Goal: Transaction & Acquisition: Purchase product/service

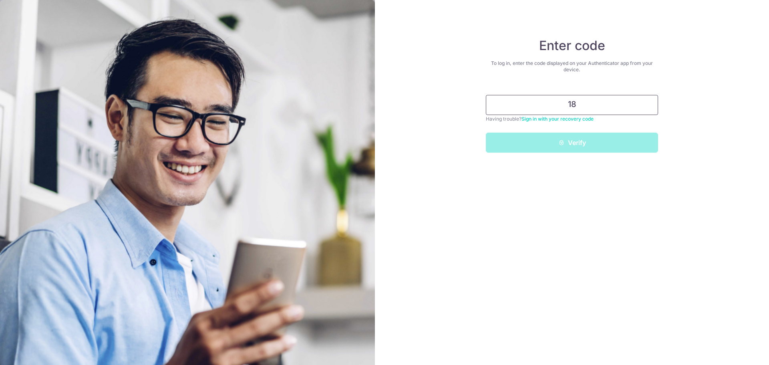
type input "1"
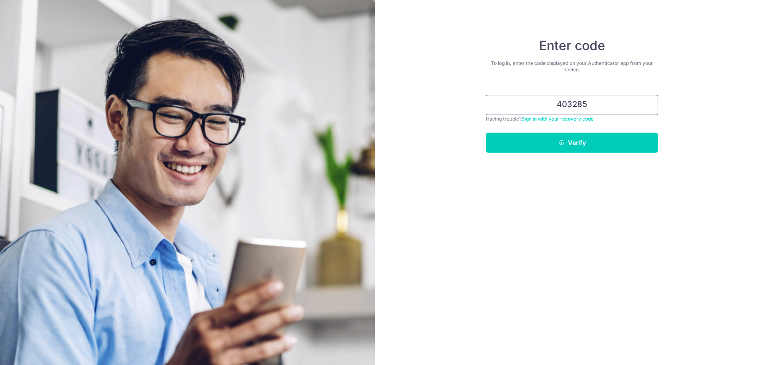
type input "403285"
click at [486, 133] on button "Verify" at bounding box center [572, 143] width 172 height 20
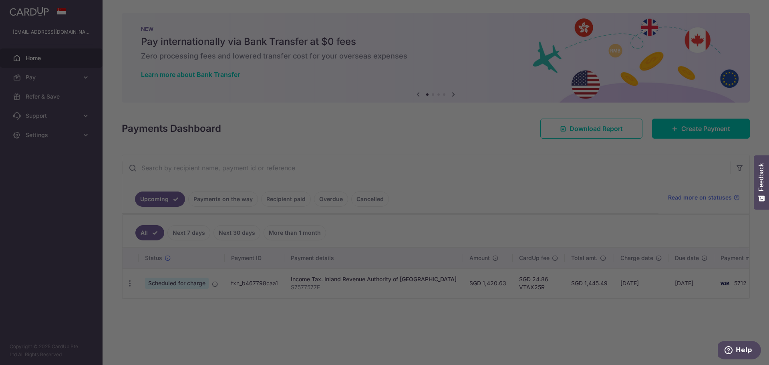
click at [691, 126] on div at bounding box center [388, 184] width 777 height 369
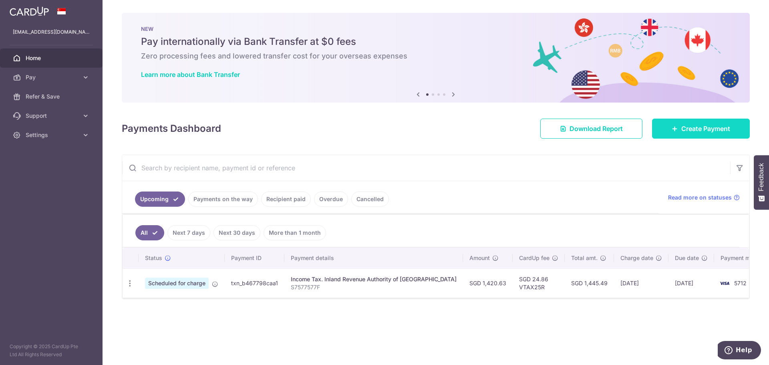
click at [701, 126] on span "Create Payment" at bounding box center [706, 129] width 49 height 10
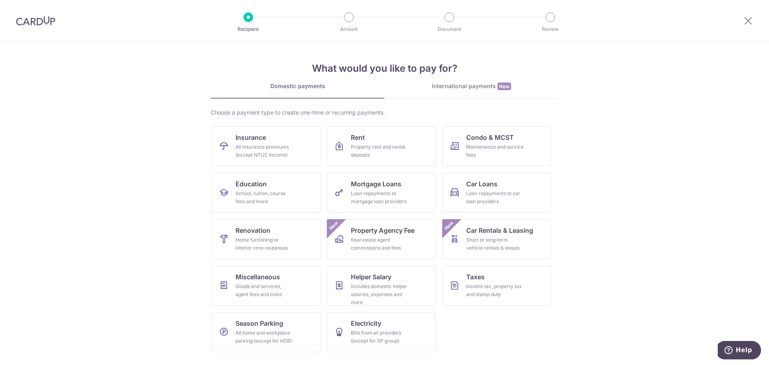
click at [35, 21] on img at bounding box center [35, 21] width 39 height 10
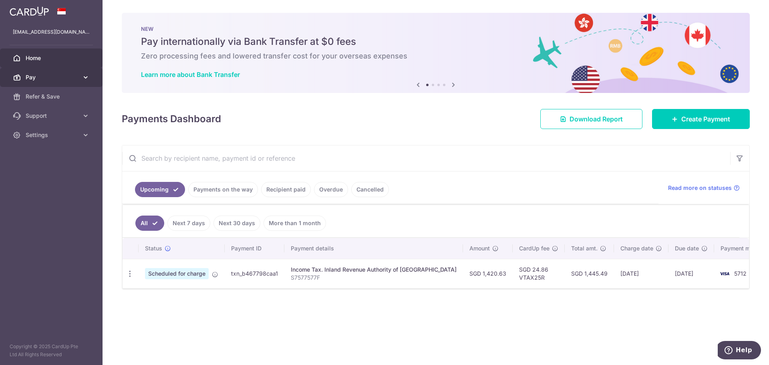
click at [45, 76] on span "Pay" at bounding box center [52, 77] width 53 height 8
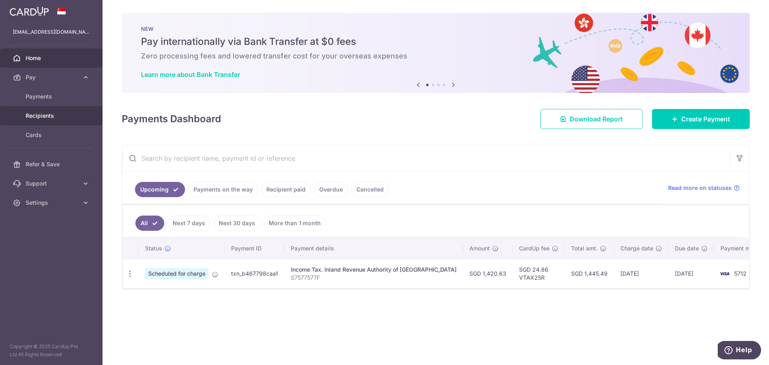
click at [48, 112] on span "Recipients" at bounding box center [52, 116] width 53 height 8
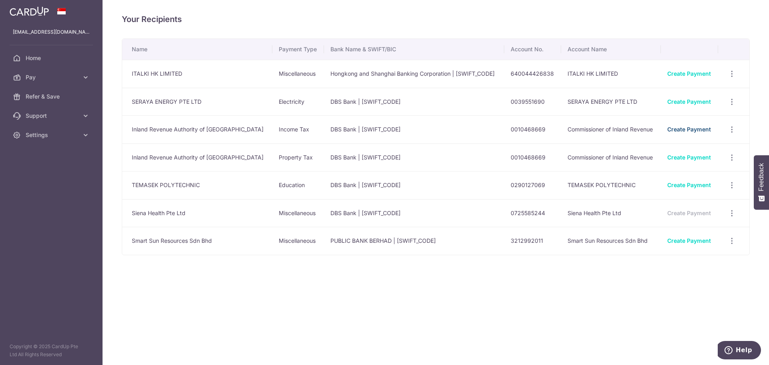
click at [687, 130] on link "Create Payment" at bounding box center [690, 129] width 44 height 7
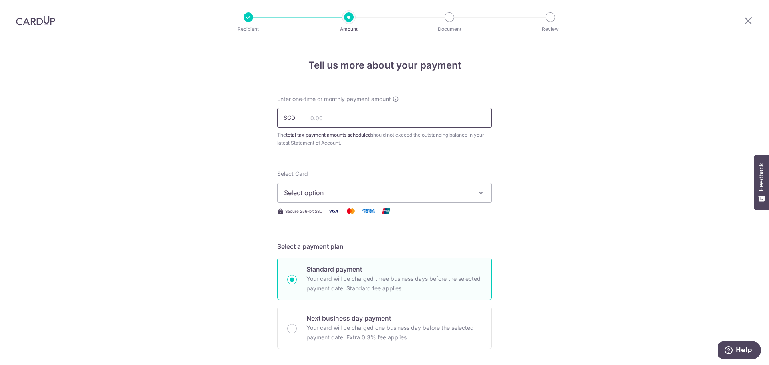
drag, startPoint x: 379, startPoint y: 115, endPoint x: 399, endPoint y: 115, distance: 20.0
click at [379, 115] on input "text" at bounding box center [384, 118] width 215 height 20
paste input "1,420.63"
type input "1,420.63"
click at [422, 189] on span "Select option" at bounding box center [377, 193] width 187 height 10
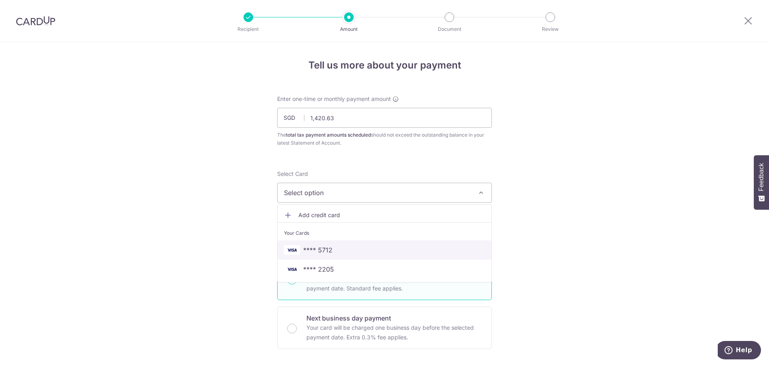
drag, startPoint x: 403, startPoint y: 244, endPoint x: 539, endPoint y: 245, distance: 135.8
click at [403, 244] on link "**** 5712" at bounding box center [385, 249] width 214 height 19
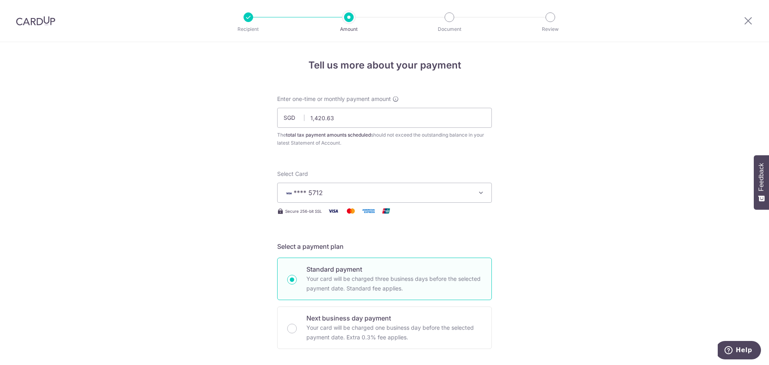
scroll to position [214, 0]
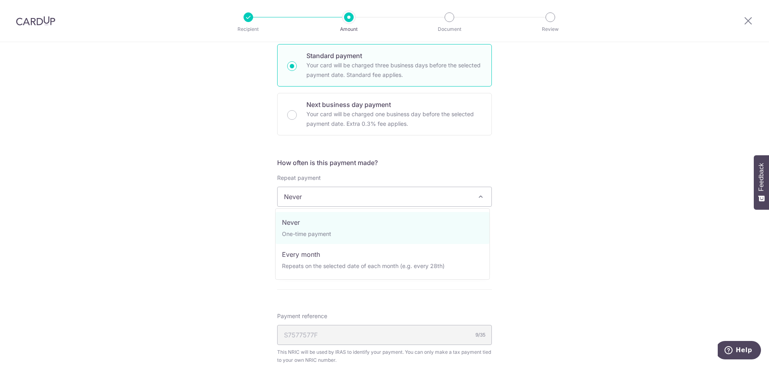
click at [442, 200] on span "Never" at bounding box center [385, 196] width 214 height 19
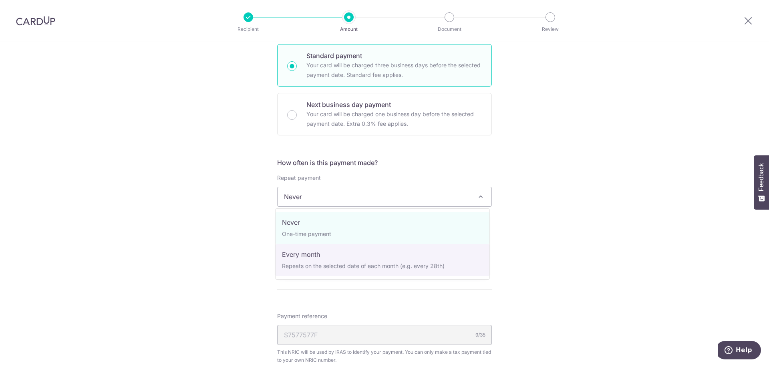
select select "3"
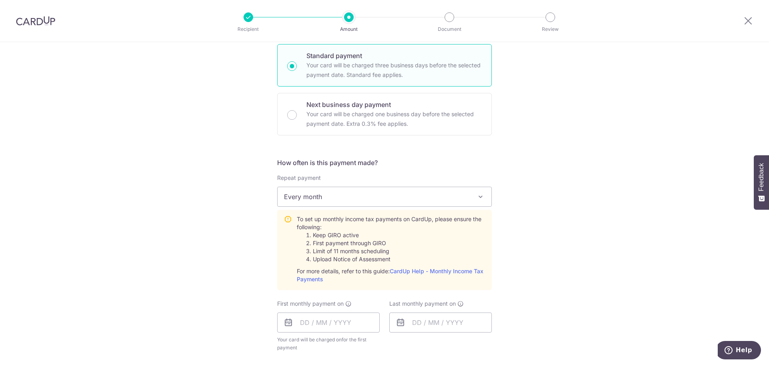
scroll to position [428, 0]
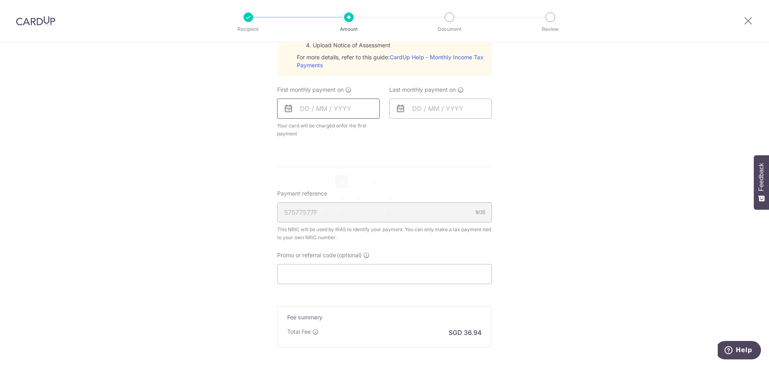
click at [344, 114] on input "text" at bounding box center [328, 109] width 103 height 20
click at [198, 160] on div "Tell us more about your payment Enter one-time or monthly payment amount SGD 1,…" at bounding box center [384, 33] width 769 height 836
click at [321, 112] on input "text" at bounding box center [328, 109] width 103 height 20
click at [387, 131] on link "Next" at bounding box center [391, 130] width 10 height 10
click at [305, 214] on link "17" at bounding box center [309, 213] width 13 height 13
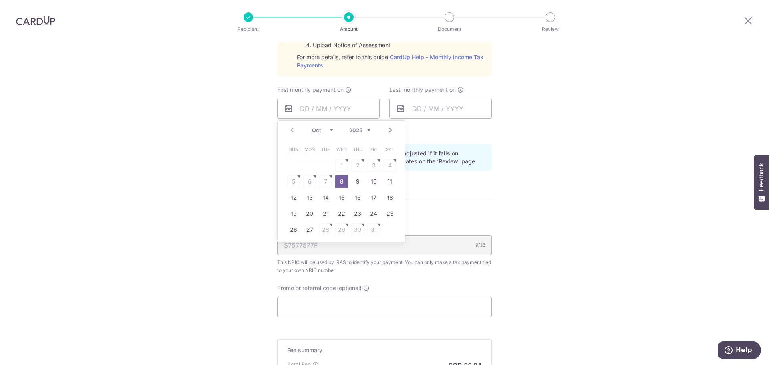
type input "[DATE]"
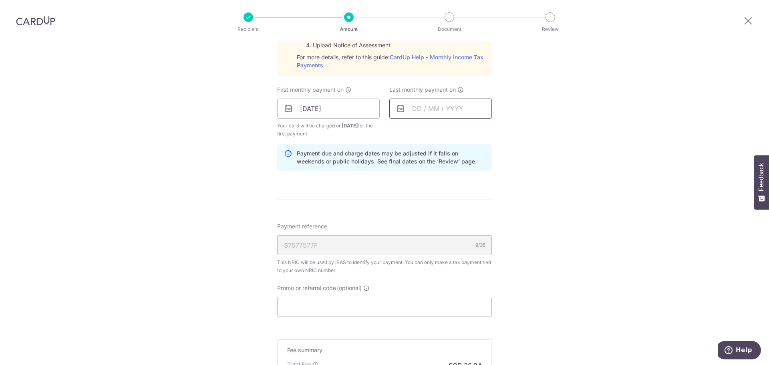
click at [446, 108] on input "text" at bounding box center [441, 109] width 103 height 20
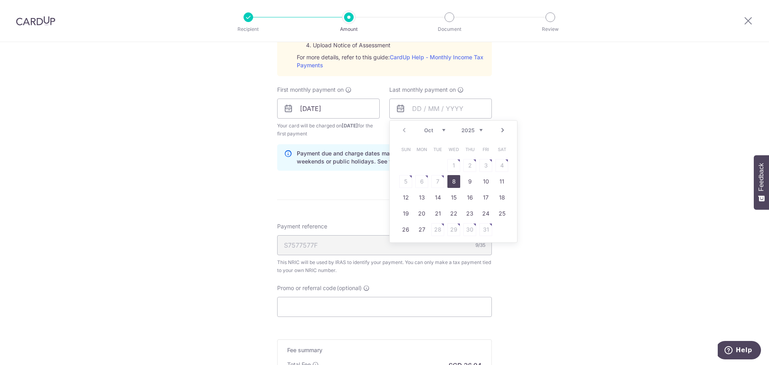
click at [502, 130] on link "Next" at bounding box center [503, 130] width 10 height 10
click at [423, 202] on link "15" at bounding box center [422, 197] width 13 height 13
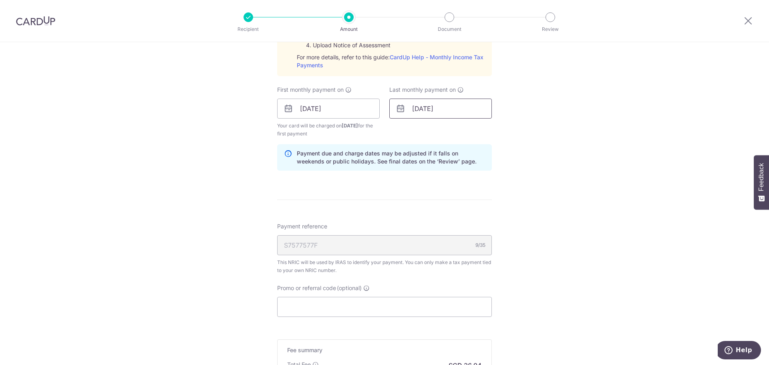
click at [478, 111] on input "15/12/2025" at bounding box center [441, 109] width 103 height 20
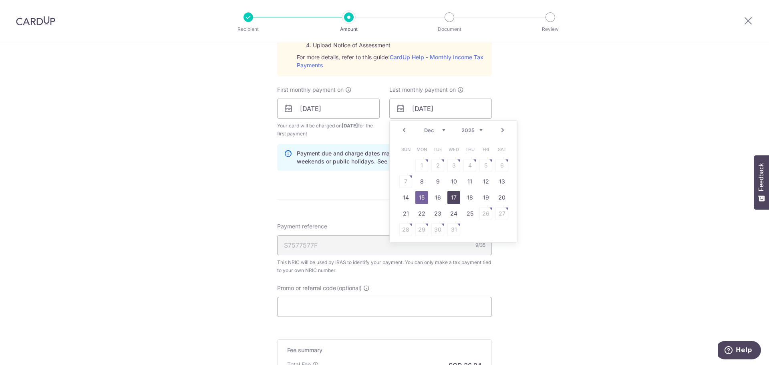
click at [450, 198] on link "17" at bounding box center [454, 197] width 13 height 13
type input "[DATE]"
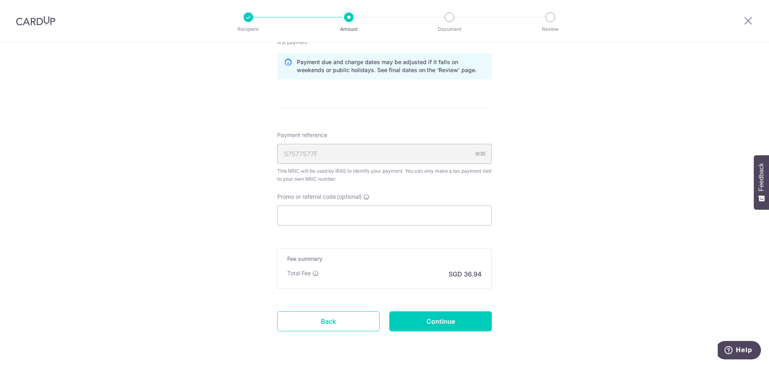
scroll to position [534, 0]
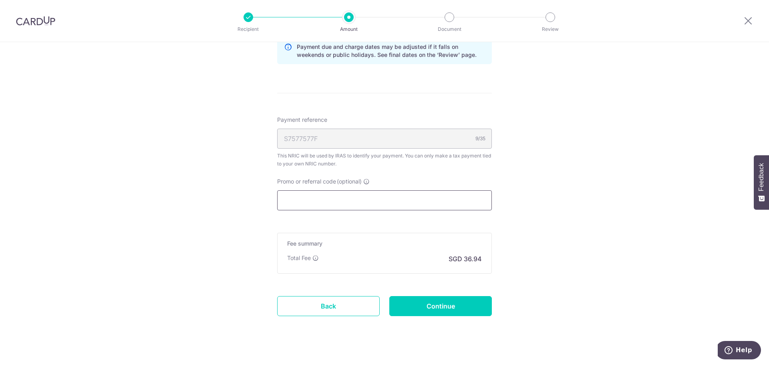
click at [395, 199] on input "Promo or referral code (optional)" at bounding box center [384, 200] width 215 height 20
paste input "VTAX25R"
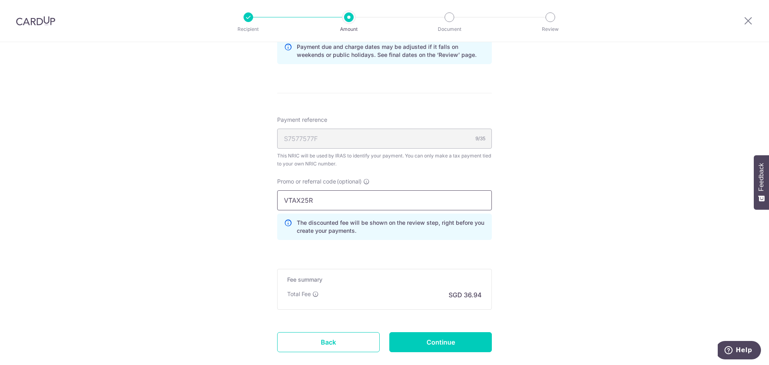
scroll to position [581, 0]
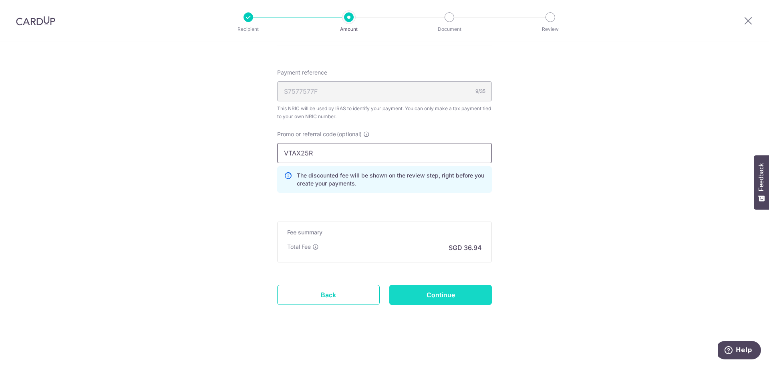
type input "VTAX25R"
click at [439, 296] on input "Continue" at bounding box center [441, 295] width 103 height 20
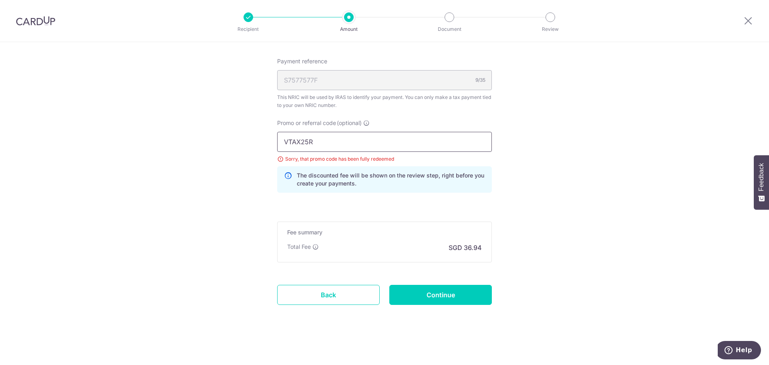
drag, startPoint x: 176, startPoint y: 135, endPoint x: 170, endPoint y: 135, distance: 6.4
paste input "REC185"
type input "REC185"
click at [450, 294] on input "Continue" at bounding box center [441, 295] width 103 height 20
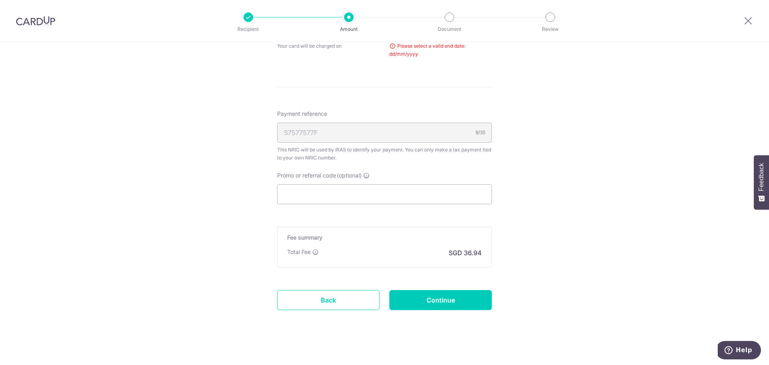
scroll to position [210, 0]
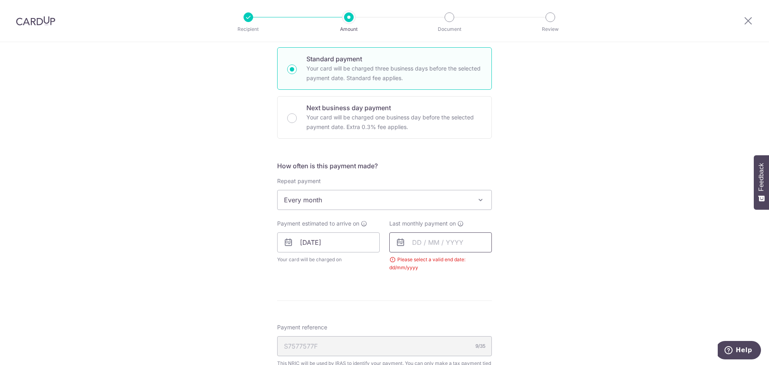
click at [436, 239] on input "text" at bounding box center [441, 242] width 103 height 20
click at [498, 262] on link "Next" at bounding box center [503, 264] width 10 height 10
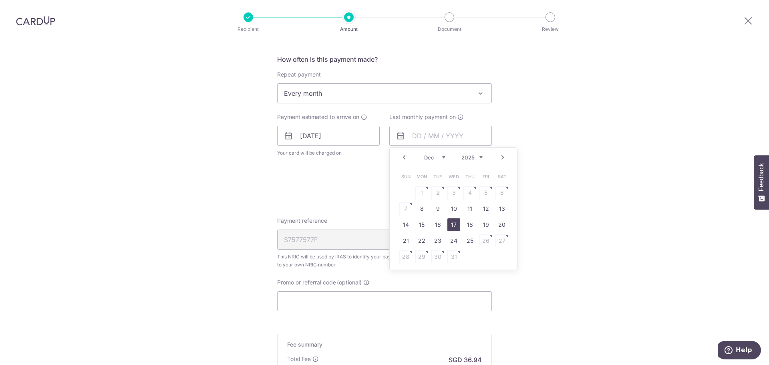
drag, startPoint x: 456, startPoint y: 225, endPoint x: 462, endPoint y: 226, distance: 5.6
click at [456, 225] on link "17" at bounding box center [454, 224] width 13 height 13
type input "[DATE]"
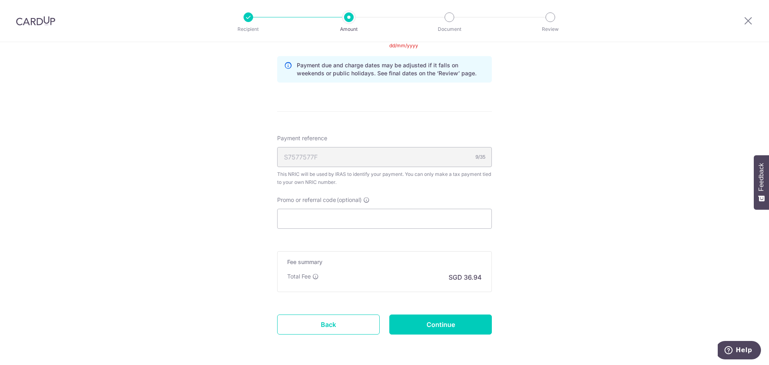
scroll to position [462, 0]
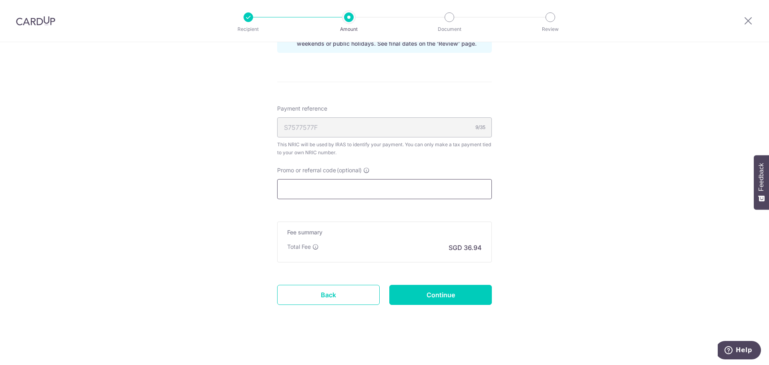
click at [415, 193] on input "Promo or referral code (optional)" at bounding box center [384, 189] width 215 height 20
paste input "REC185"
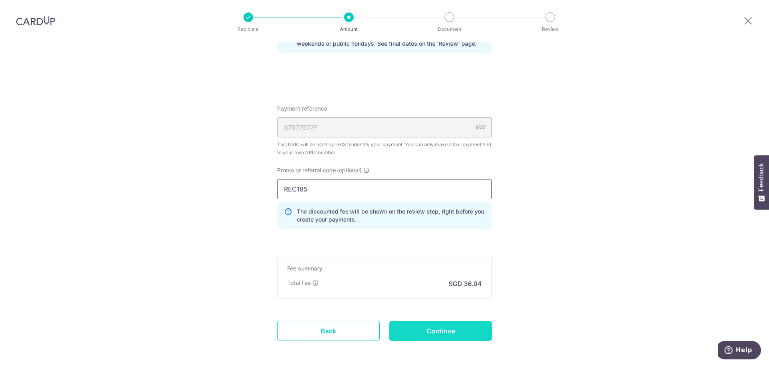
type input "REC185"
click at [432, 327] on input "Continue" at bounding box center [441, 331] width 103 height 20
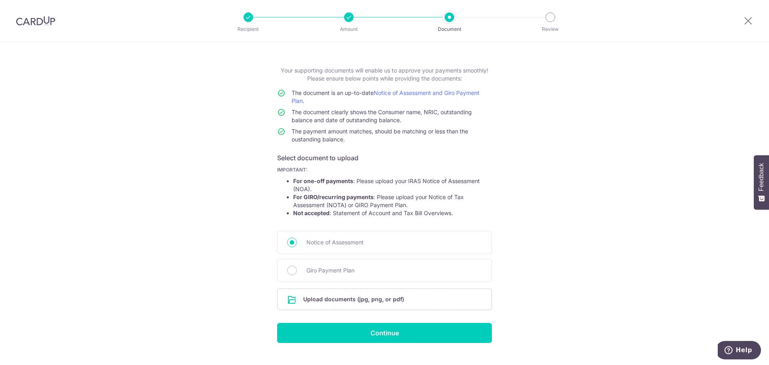
scroll to position [44, 0]
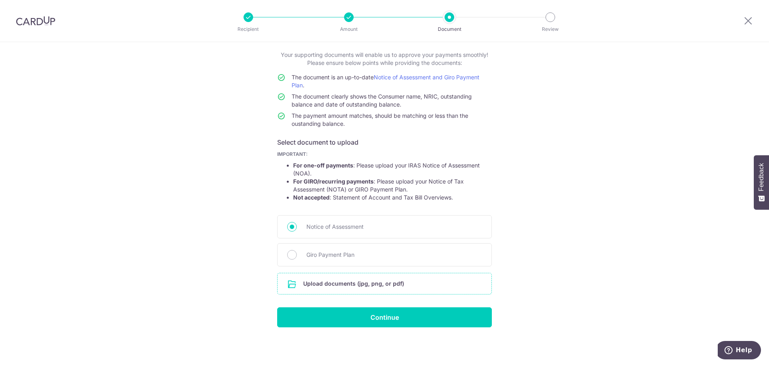
click at [372, 287] on input "file" at bounding box center [385, 283] width 214 height 21
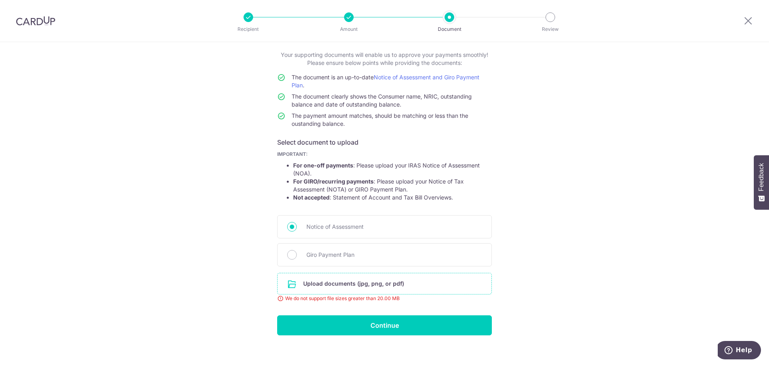
click at [336, 283] on input "file" at bounding box center [385, 283] width 214 height 21
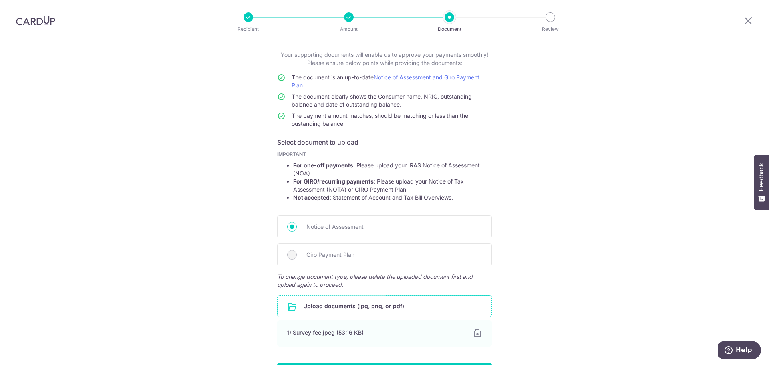
scroll to position [99, 0]
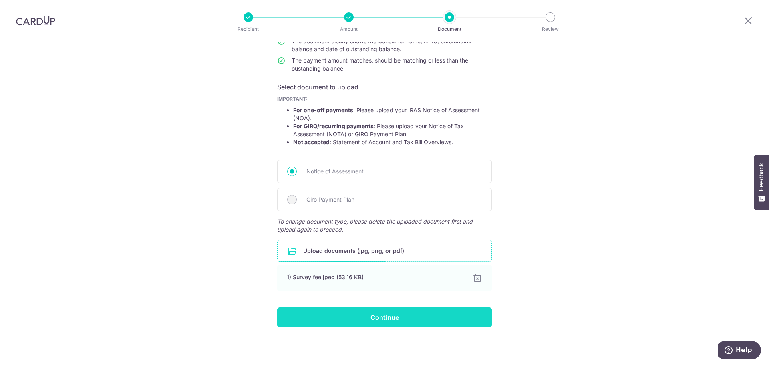
click at [390, 316] on input "Continue" at bounding box center [384, 317] width 215 height 20
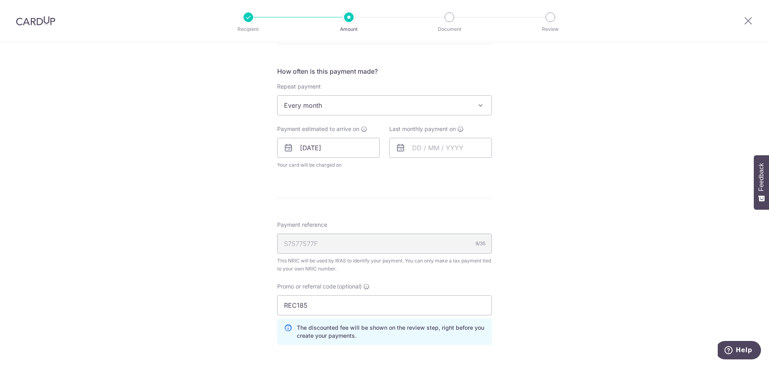
scroll to position [321, 0]
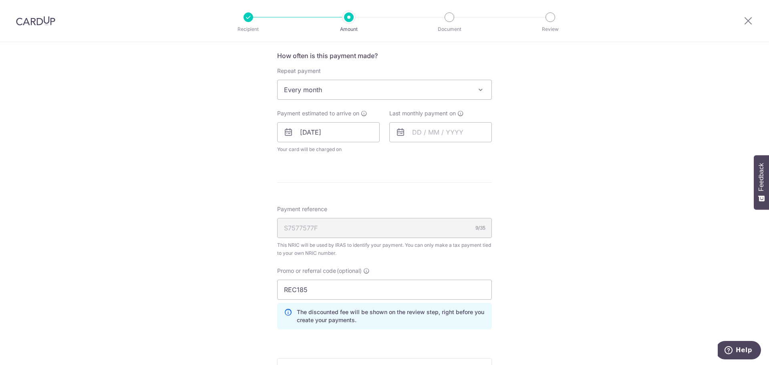
click at [392, 87] on span "Every month" at bounding box center [385, 89] width 214 height 19
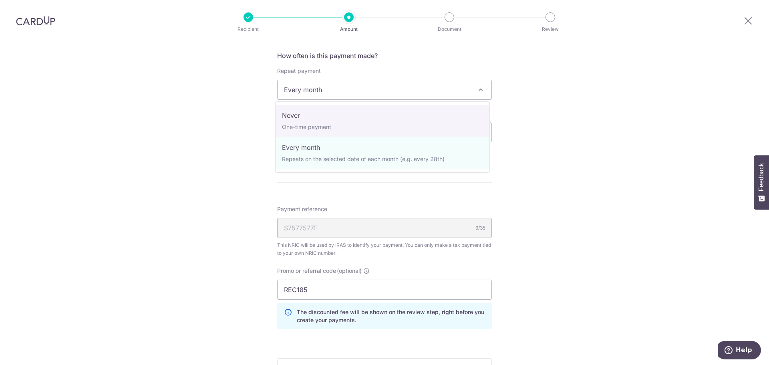
select select "1"
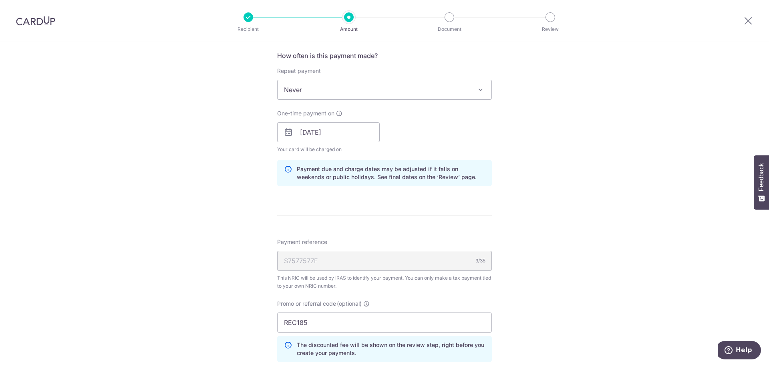
scroll to position [490, 0]
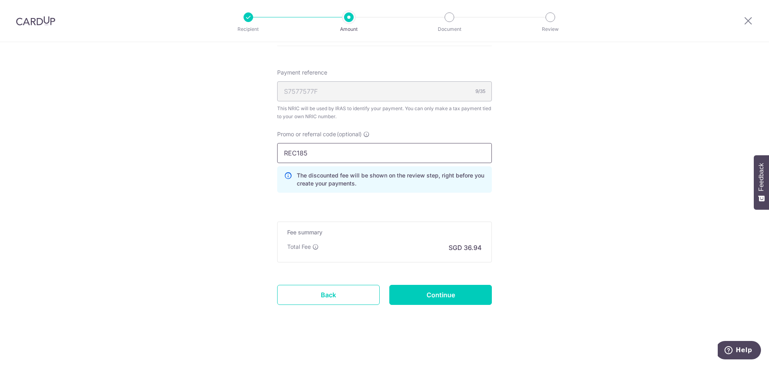
drag, startPoint x: 367, startPoint y: 158, endPoint x: 200, endPoint y: 159, distance: 167.1
paste input "OFF22"
type input "OFF225"
click at [447, 291] on input "Continue" at bounding box center [441, 295] width 103 height 20
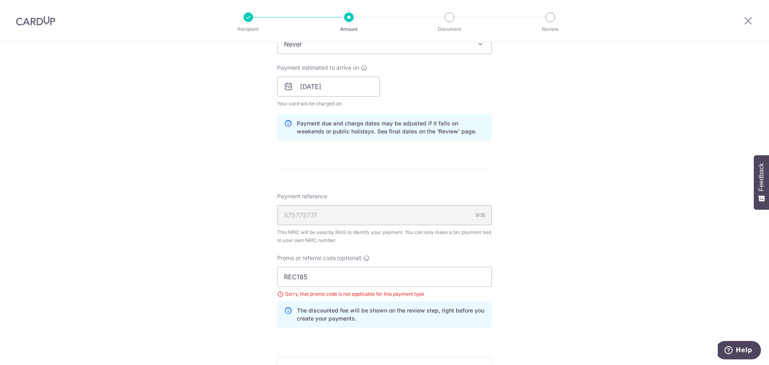
scroll to position [288, 0]
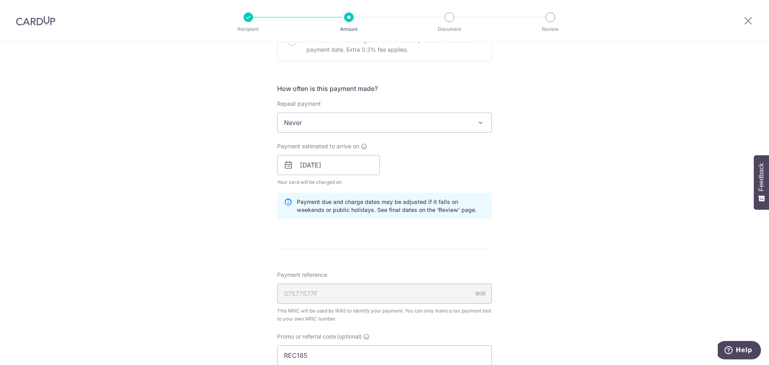
click at [418, 123] on span "Never" at bounding box center [385, 122] width 214 height 19
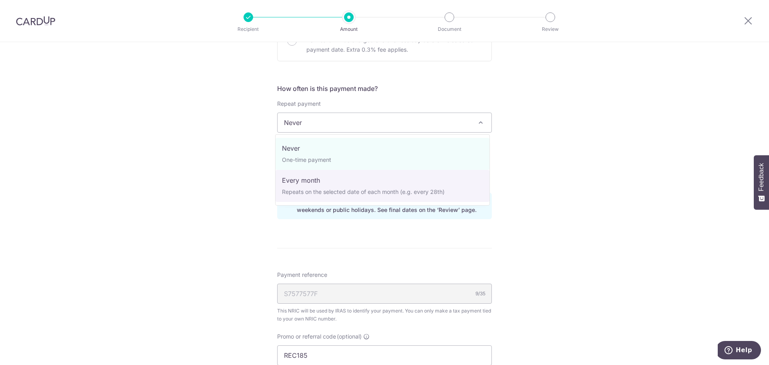
select select "3"
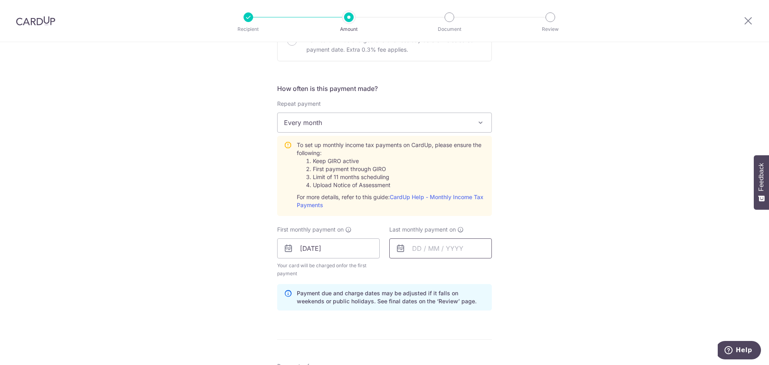
click at [453, 250] on input "text" at bounding box center [441, 248] width 103 height 20
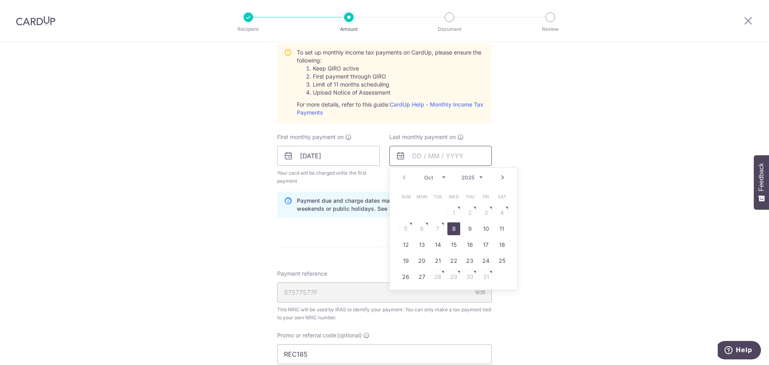
scroll to position [379, 0]
click at [499, 180] on link "Next" at bounding box center [503, 179] width 10 height 10
click at [449, 246] on link "17" at bounding box center [454, 246] width 13 height 13
type input "17/12/2025"
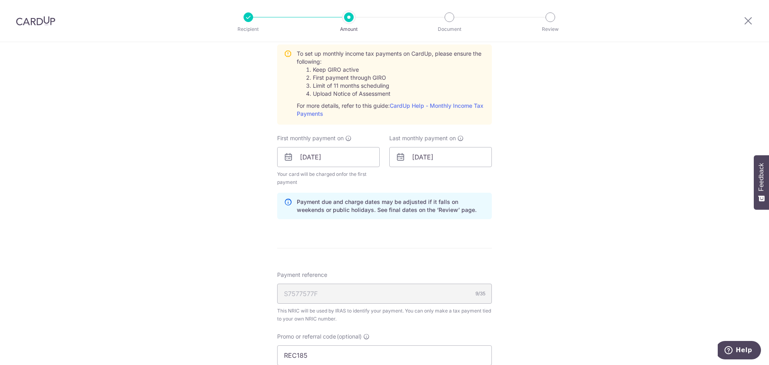
click at [565, 176] on div "Tell us more about your payment Enter one-time or monthly payment amount SGD 1,…" at bounding box center [384, 121] width 769 height 916
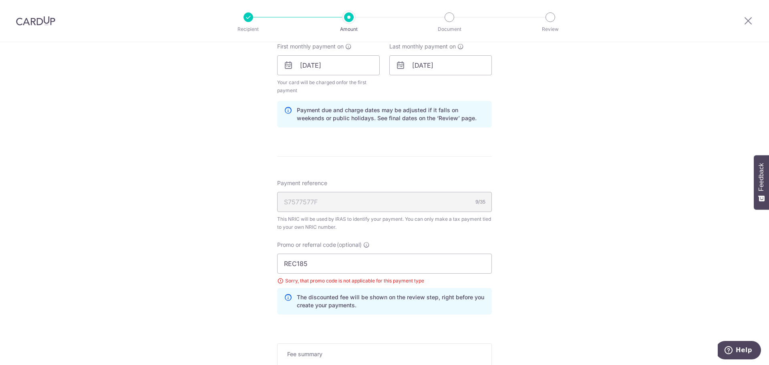
scroll to position [486, 0]
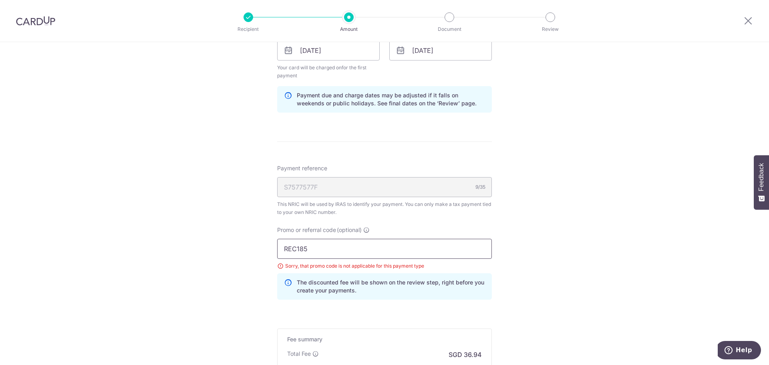
drag, startPoint x: 335, startPoint y: 254, endPoint x: 199, endPoint y: 237, distance: 136.5
click at [199, 238] on div "Tell us more about your payment Enter one-time or monthly payment amount SGD 1,…" at bounding box center [384, 14] width 769 height 916
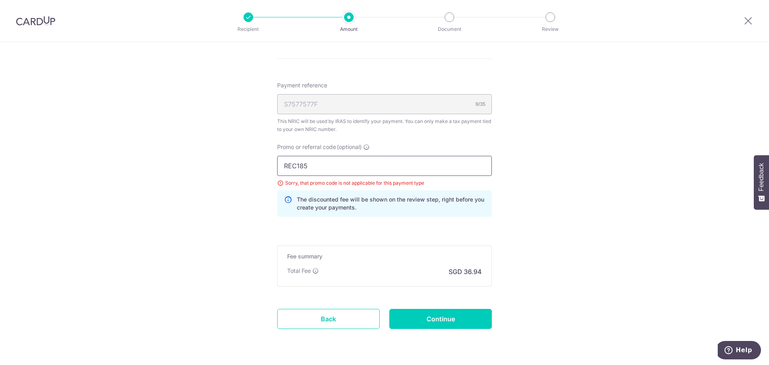
scroll to position [593, 0]
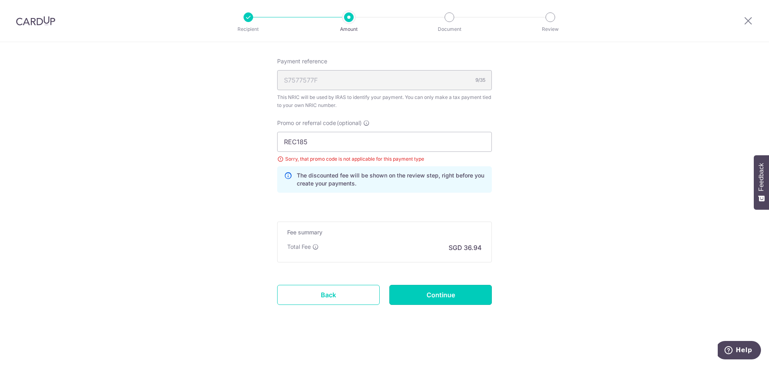
drag, startPoint x: 446, startPoint y: 295, endPoint x: 632, endPoint y: 272, distance: 186.6
click at [446, 295] on input "Continue" at bounding box center [441, 295] width 103 height 20
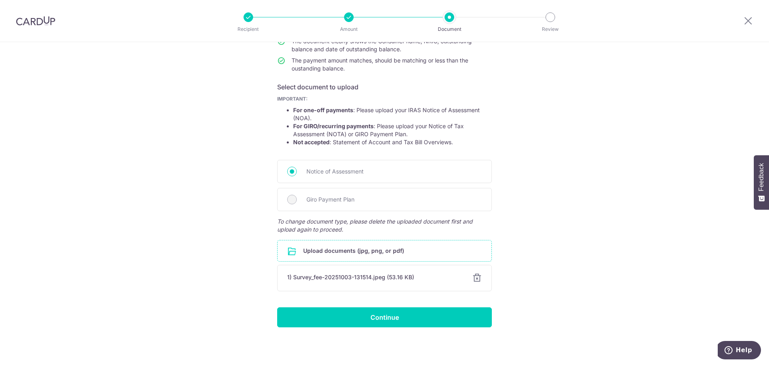
drag, startPoint x: 476, startPoint y: 281, endPoint x: 489, endPoint y: 276, distance: 13.6
click at [476, 280] on div at bounding box center [477, 278] width 10 height 10
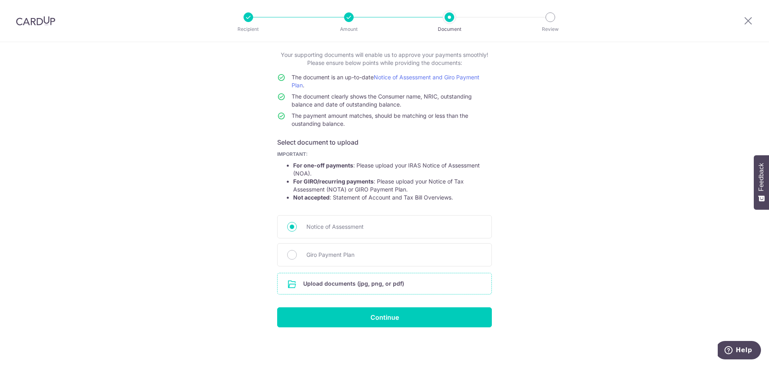
click at [399, 284] on input "file" at bounding box center [385, 283] width 214 height 21
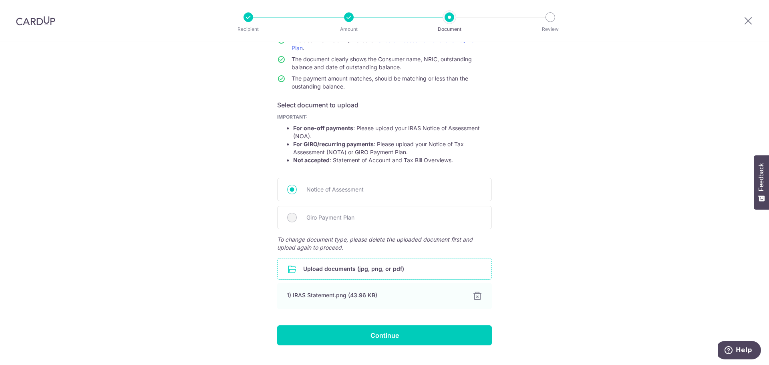
scroll to position [99, 0]
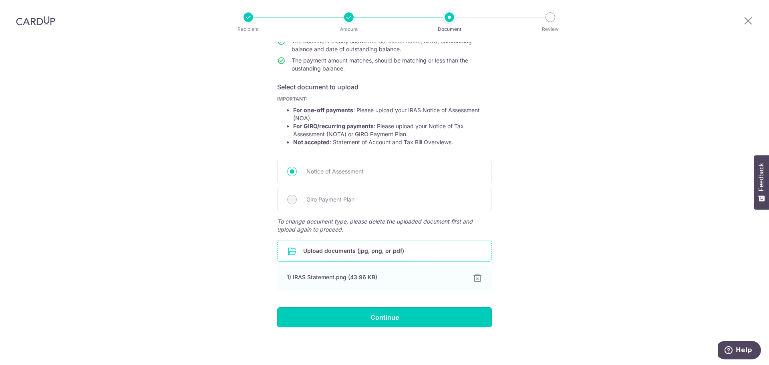
click at [423, 312] on input "Continue" at bounding box center [384, 317] width 215 height 20
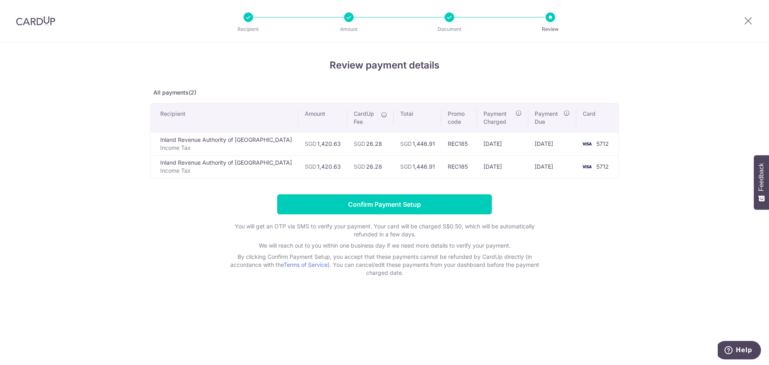
drag, startPoint x: 359, startPoint y: 143, endPoint x: 335, endPoint y: 143, distance: 24.1
click at [347, 143] on td "SGD 26.28" at bounding box center [370, 143] width 46 height 23
drag, startPoint x: 358, startPoint y: 149, endPoint x: 360, endPoint y: 145, distance: 4.7
click at [358, 149] on td "SGD 26.28" at bounding box center [370, 143] width 46 height 23
drag, startPoint x: 359, startPoint y: 143, endPoint x: 340, endPoint y: 146, distance: 18.8
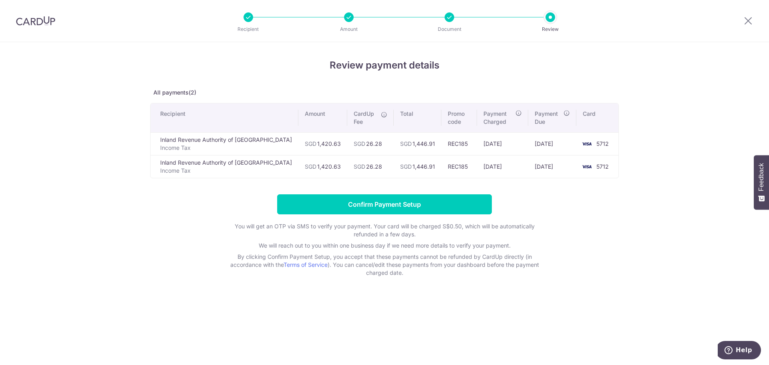
click at [347, 146] on td "SGD 26.28" at bounding box center [370, 143] width 46 height 23
copy td "26.28"
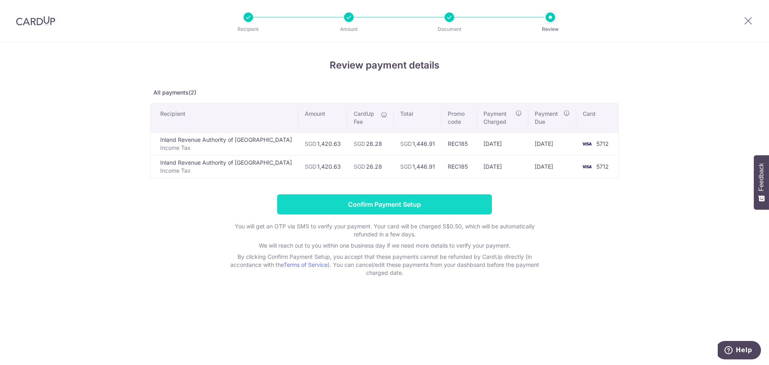
click at [418, 201] on input "Confirm Payment Setup" at bounding box center [384, 204] width 215 height 20
